Goal: Transaction & Acquisition: Purchase product/service

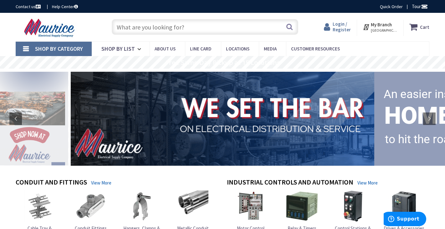
click at [343, 25] on span "Login / Register" at bounding box center [342, 27] width 18 height 12
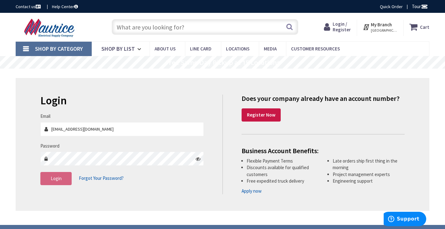
type input "[EMAIL_ADDRESS][DOMAIN_NAME]"
click at [67, 178] on button "Login" at bounding box center [55, 178] width 31 height 13
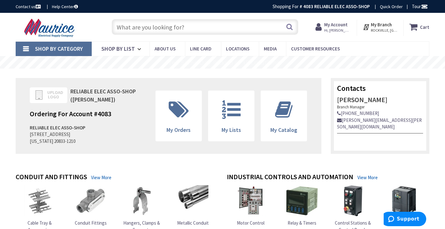
click at [123, 28] on input "text" at bounding box center [205, 27] width 186 height 16
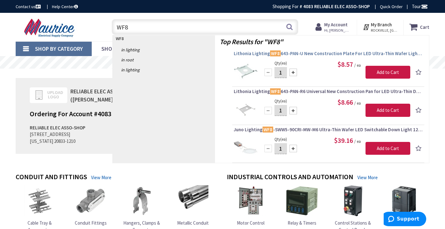
type input "WF8"
click at [294, 53] on span "Lithonia Lighting WF8 643-PAN-U New Construction Plate For LED Ultra-Thin Wafer…" at bounding box center [328, 53] width 189 height 6
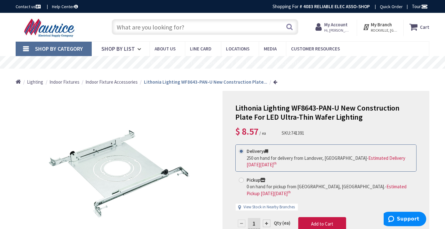
click at [257, 218] on input "1" at bounding box center [254, 223] width 13 height 11
type input "8"
click at [304, 215] on form "This product is Discontinued Delivery 250 on hand for delivery from Landover, M…" at bounding box center [326, 196] width 181 height 105
click at [313, 221] on span "Add to Cart" at bounding box center [322, 224] width 22 height 6
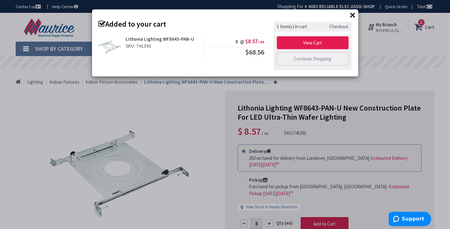
click at [314, 45] on link "View Cart" at bounding box center [313, 42] width 72 height 13
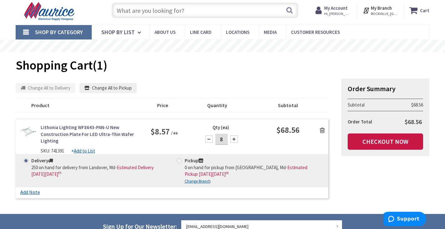
scroll to position [25, 0]
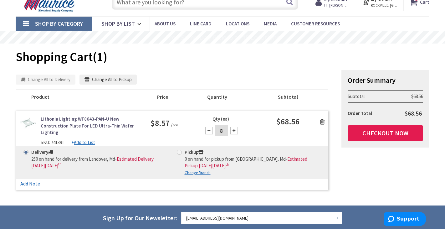
click at [387, 131] on link "Checkout Now" at bounding box center [385, 133] width 75 height 16
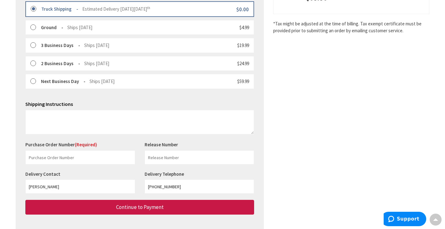
scroll to position [197, 0]
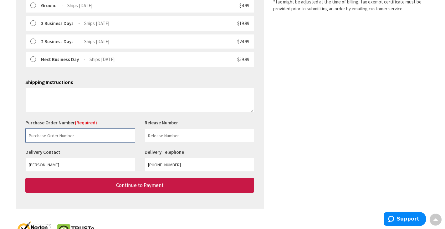
click at [38, 131] on input "text" at bounding box center [80, 135] width 110 height 14
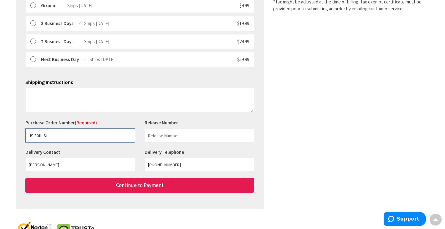
type input "JS 30th St"
click at [102, 180] on button "Continue to Payment" at bounding box center [139, 185] width 229 height 15
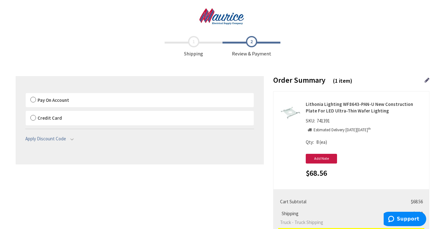
click at [33, 99] on label "Pay On Account" at bounding box center [140, 100] width 228 height 14
click at [26, 94] on input "Pay On Account" at bounding box center [26, 94] width 0 height 0
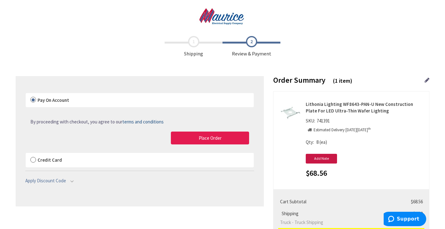
click at [193, 138] on button "Place Order" at bounding box center [210, 138] width 78 height 13
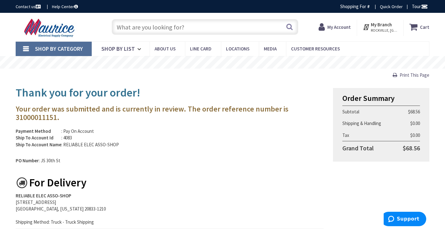
click at [125, 27] on input "text" at bounding box center [205, 27] width 186 height 16
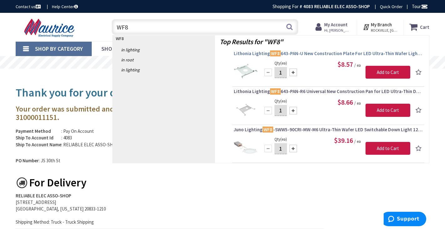
type input "WF8"
click at [293, 51] on span "Lithonia Lighting WF8 643-PAN-U New Construction Plate For LED Ultra-Thin Wafer…" at bounding box center [328, 53] width 189 height 6
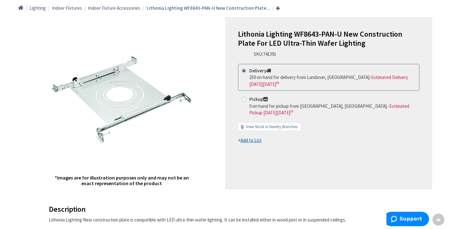
scroll to position [87, 0]
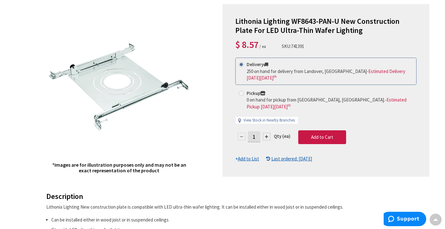
click at [256, 131] on input "1" at bounding box center [254, 136] width 13 height 11
type input "24"
click at [323, 130] on form "This product is Discontinued Delivery 250 on hand for delivery from Landover, M…" at bounding box center [326, 110] width 181 height 105
click at [323, 134] on span "Add to Cart" at bounding box center [322, 137] width 22 height 6
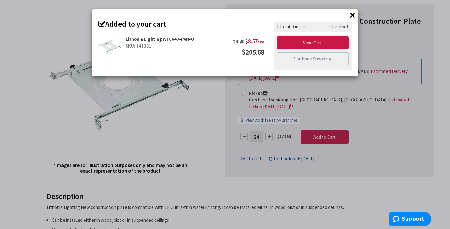
scroll to position [0, 0]
click at [313, 43] on link "View Cart" at bounding box center [313, 42] width 72 height 13
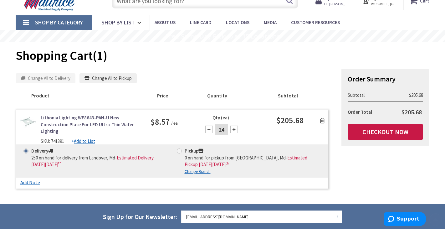
scroll to position [38, 0]
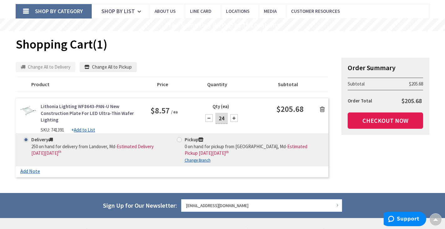
click at [371, 119] on link "Checkout Now" at bounding box center [385, 120] width 75 height 16
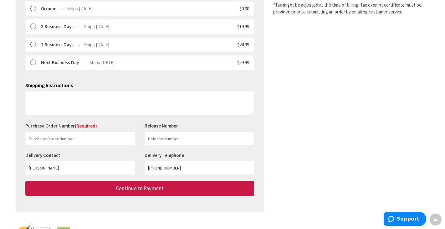
scroll to position [195, 0]
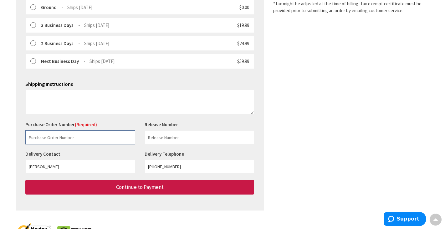
click at [34, 132] on input "text" at bounding box center [80, 137] width 110 height 14
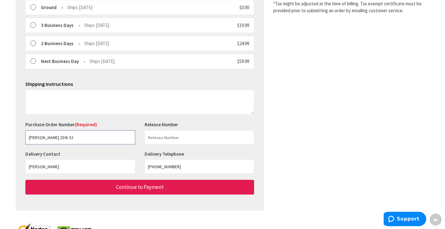
type input "Fernandez 25th St"
click at [115, 185] on button "Continue to Payment" at bounding box center [139, 187] width 229 height 15
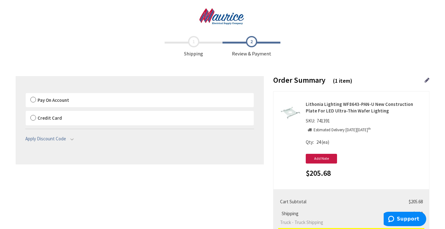
click at [33, 98] on label "Pay On Account" at bounding box center [140, 100] width 228 height 14
click at [26, 94] on input "Pay On Account" at bounding box center [26, 94] width 0 height 0
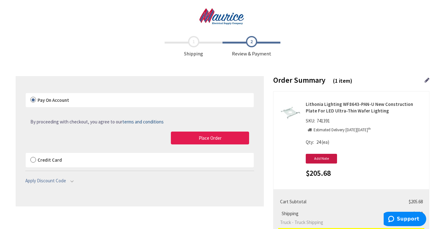
click at [196, 139] on button "Place Order" at bounding box center [210, 138] width 78 height 13
